Goal: Navigation & Orientation: Find specific page/section

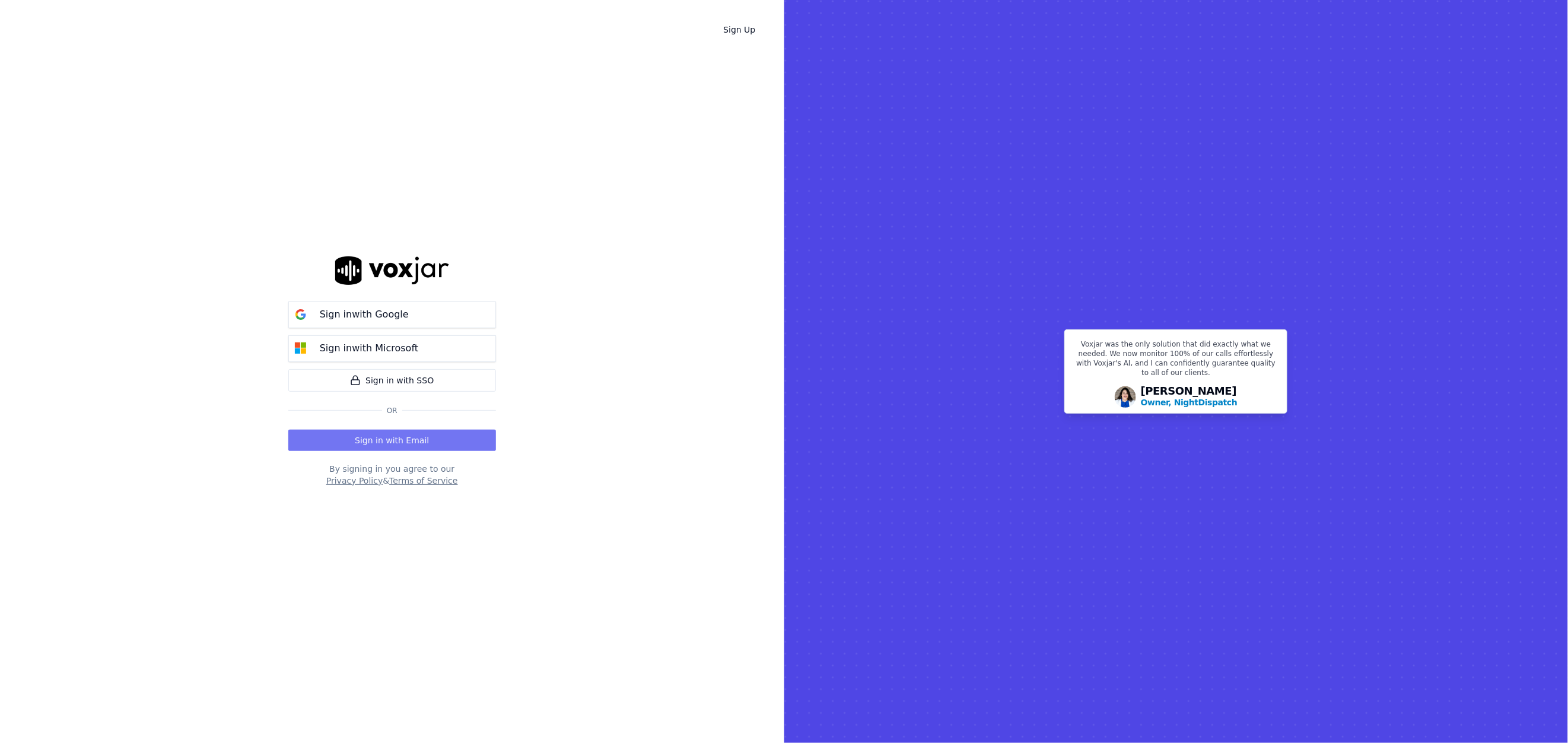
click at [421, 444] on button "Sign in with Email" at bounding box center [392, 440] width 208 height 22
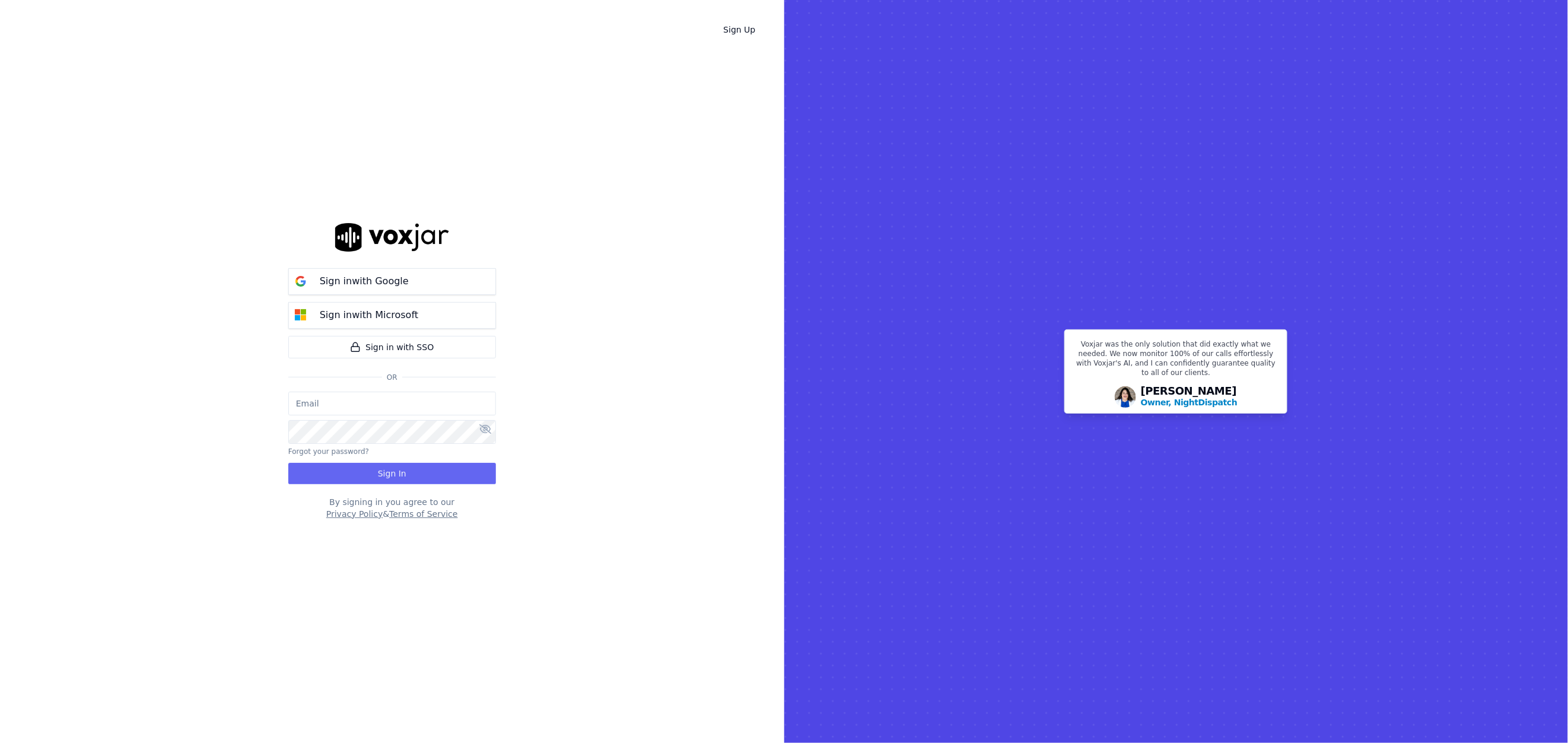
type input "[EMAIL_ADDRESS][DOMAIN_NAME]"
click at [379, 467] on button "Sign In" at bounding box center [392, 473] width 208 height 22
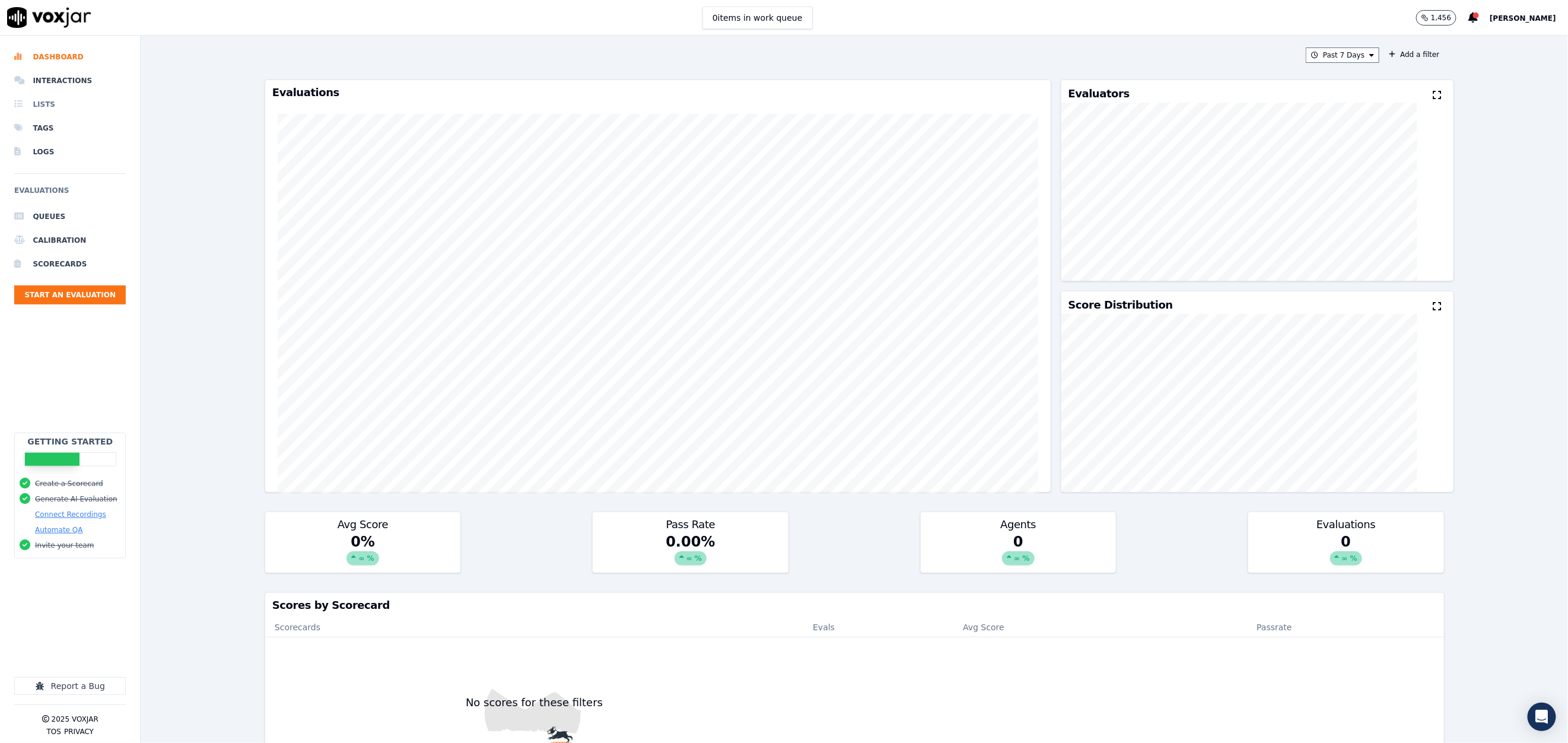
click at [85, 93] on li "Lists" at bounding box center [70, 105] width 111 height 24
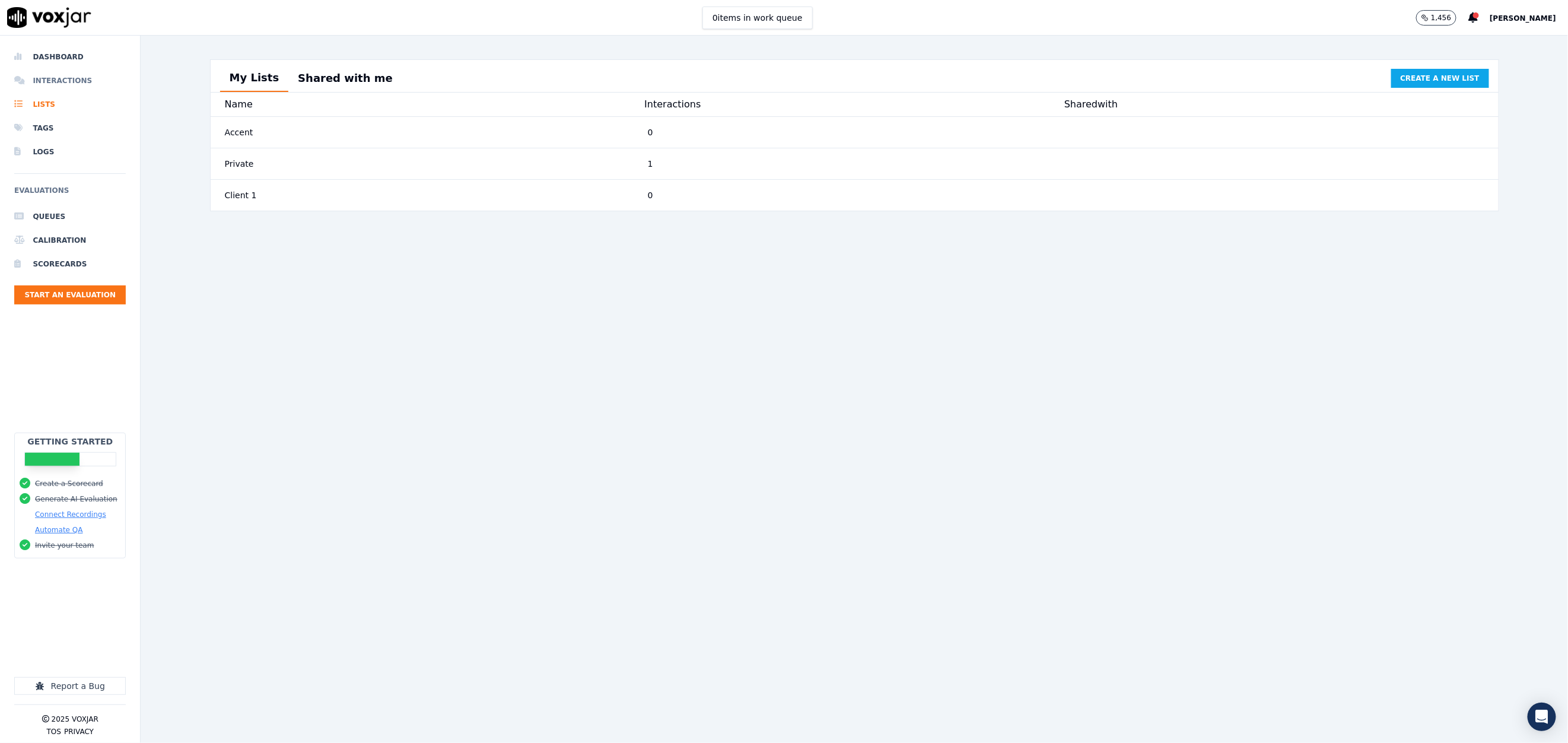
click at [81, 80] on li "Interactions" at bounding box center [70, 81] width 111 height 24
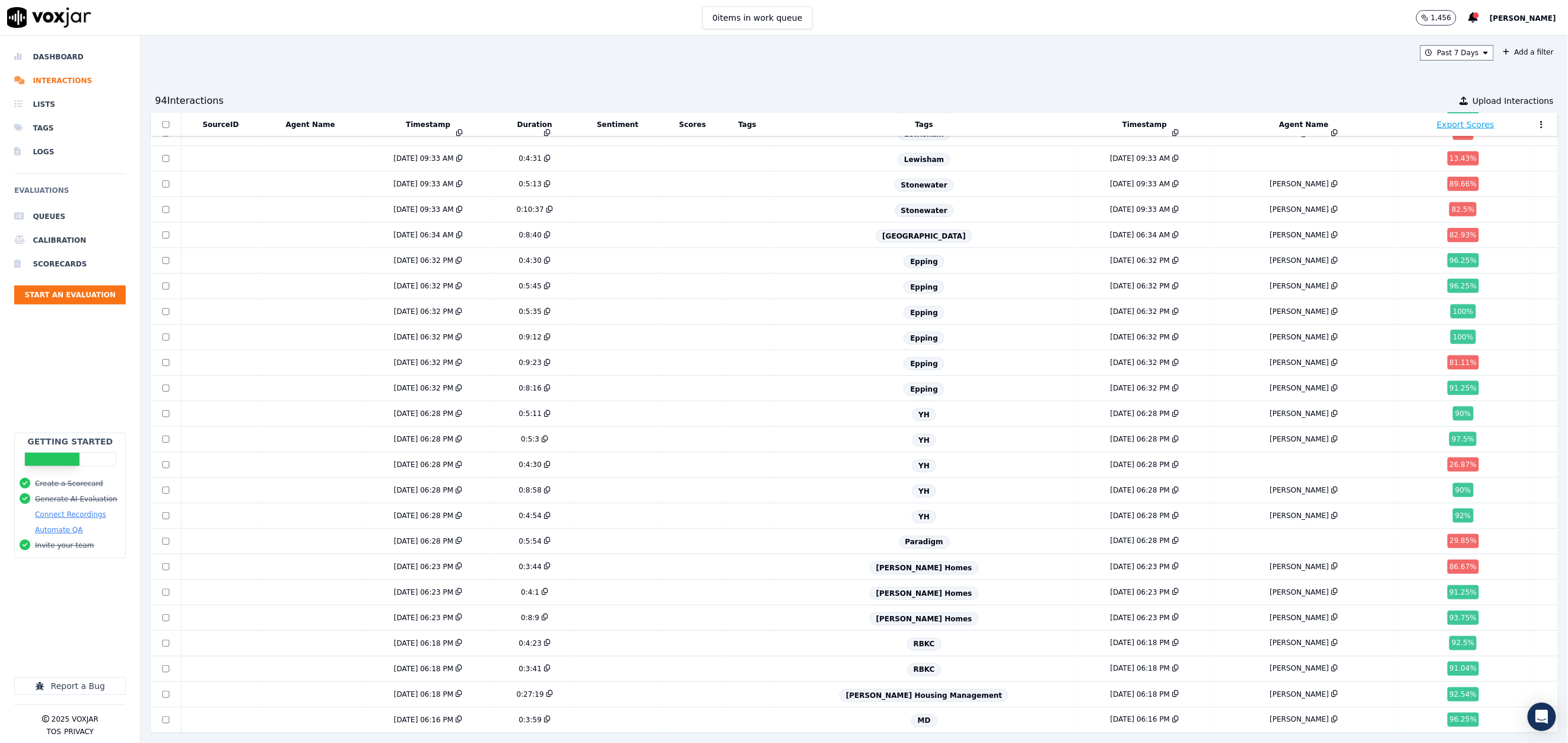
scroll to position [1014, 0]
